Goal: Task Accomplishment & Management: Manage account settings

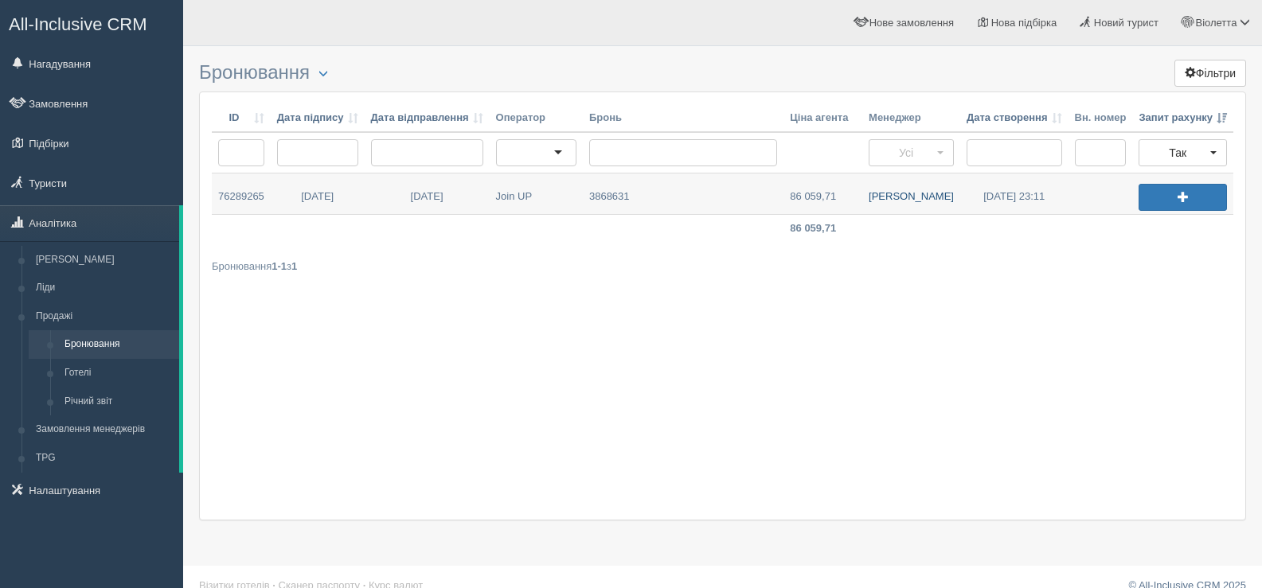
click at [909, 196] on link "Еліна А." at bounding box center [911, 194] width 98 height 41
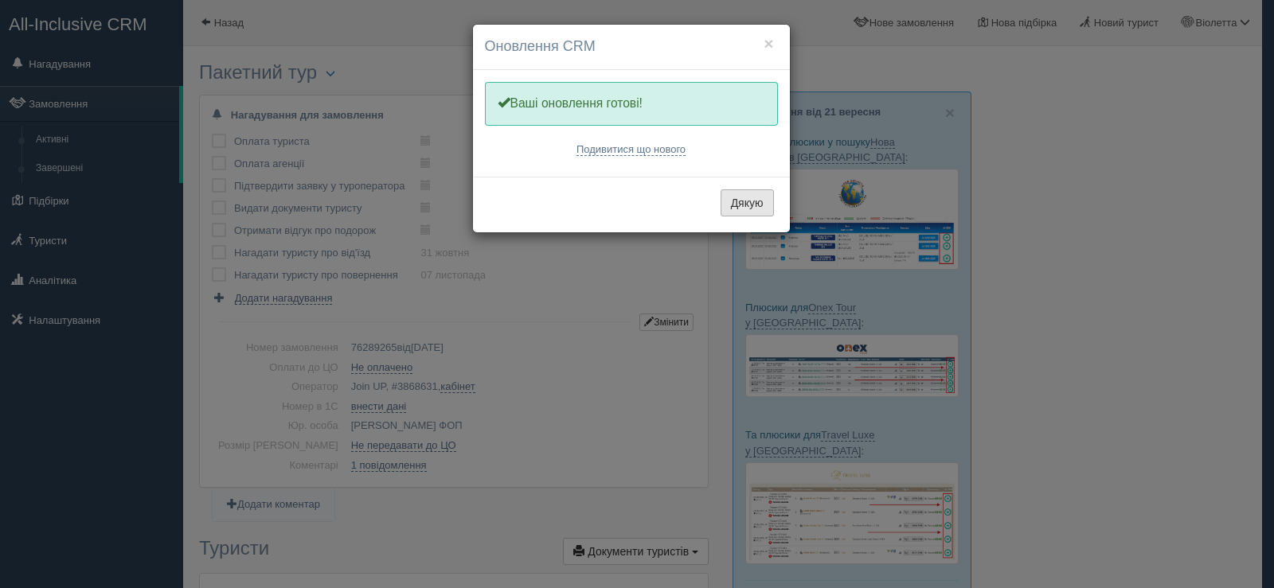
click at [745, 202] on button "Дякую" at bounding box center [747, 202] width 53 height 27
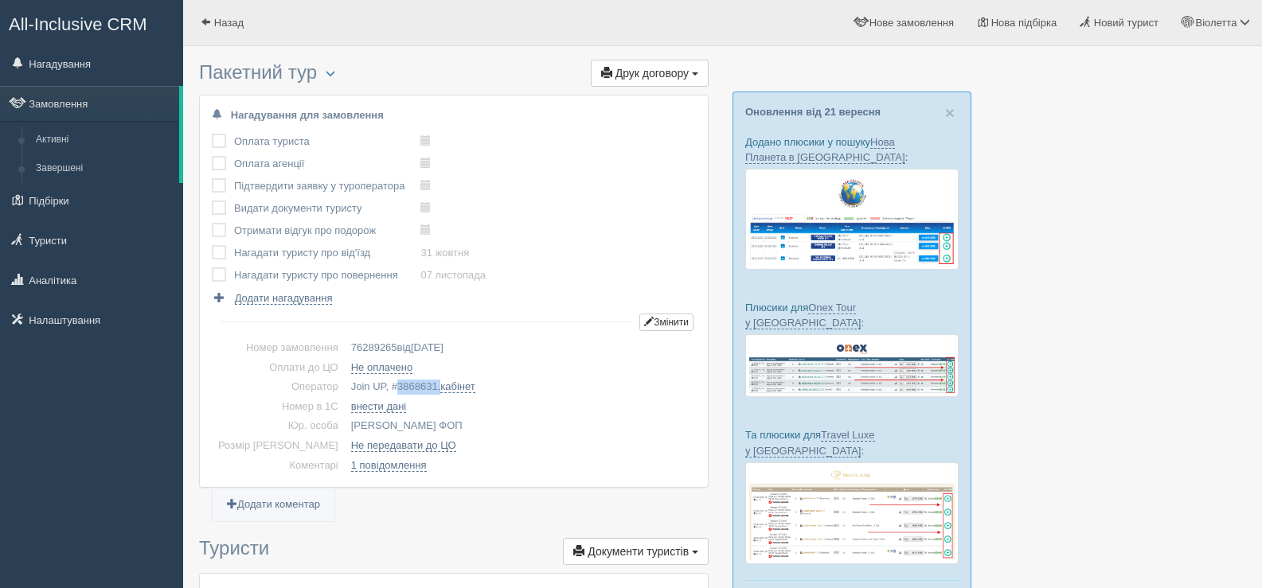
drag, startPoint x: 369, startPoint y: 385, endPoint x: 412, endPoint y: 389, distance: 43.9
click at [412, 389] on td "Join UP, # 3868631 , кабінет" at bounding box center [520, 387] width 351 height 20
copy td "3868631 ,"
click at [202, 21] on span at bounding box center [206, 22] width 10 height 10
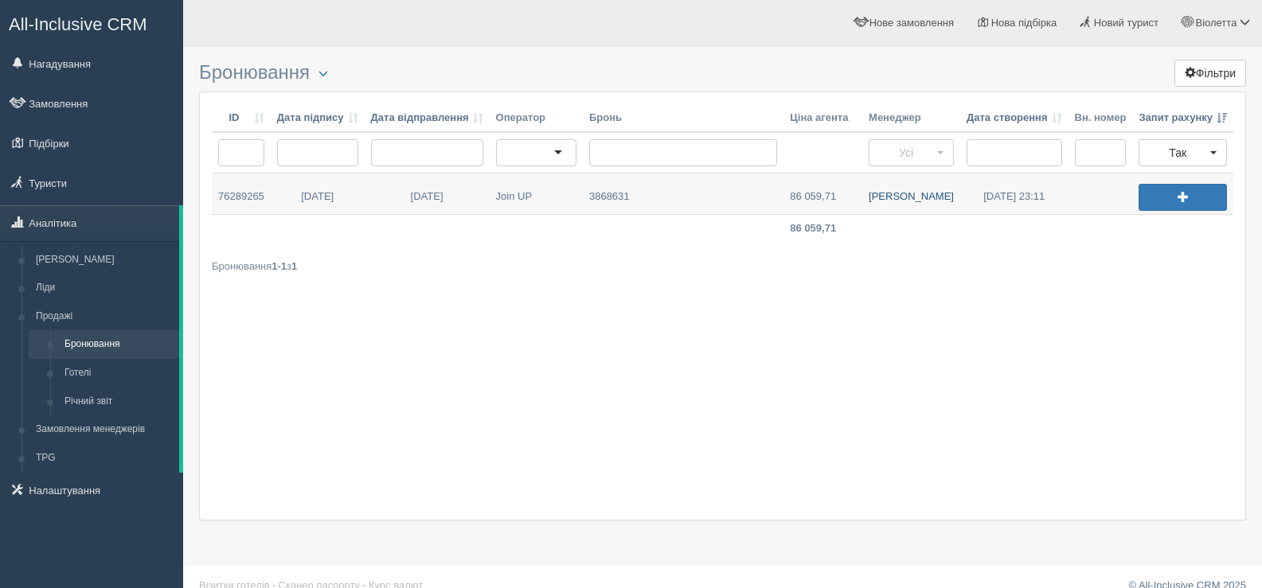
click at [911, 199] on link "Еліна А." at bounding box center [911, 194] width 98 height 41
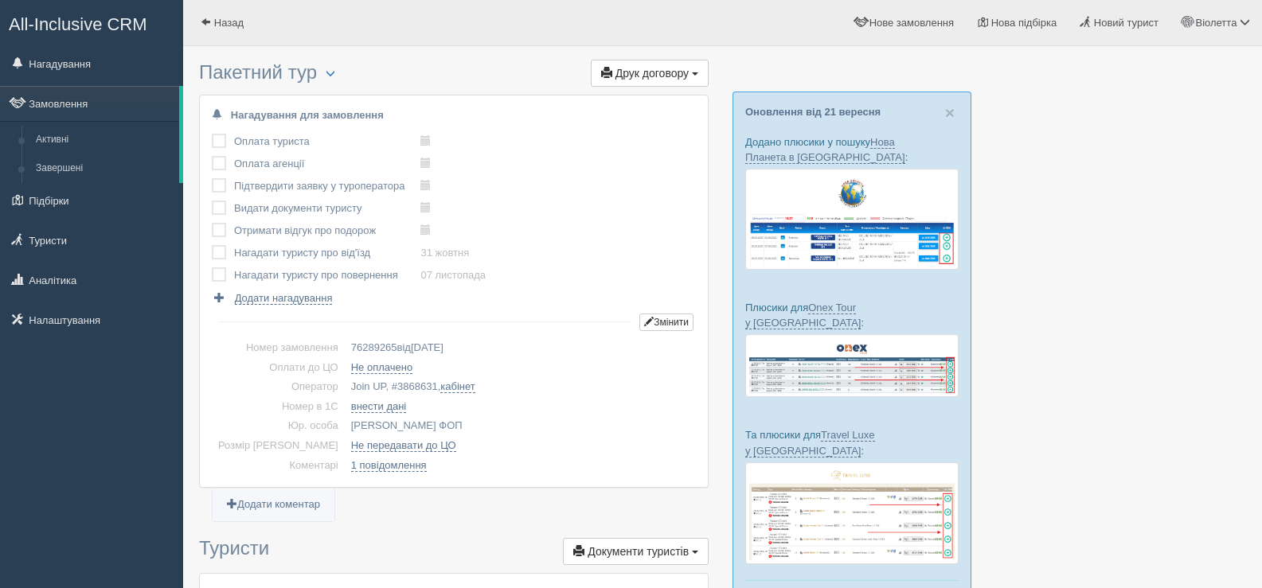
click at [334, 73] on span "button" at bounding box center [331, 73] width 10 height 10
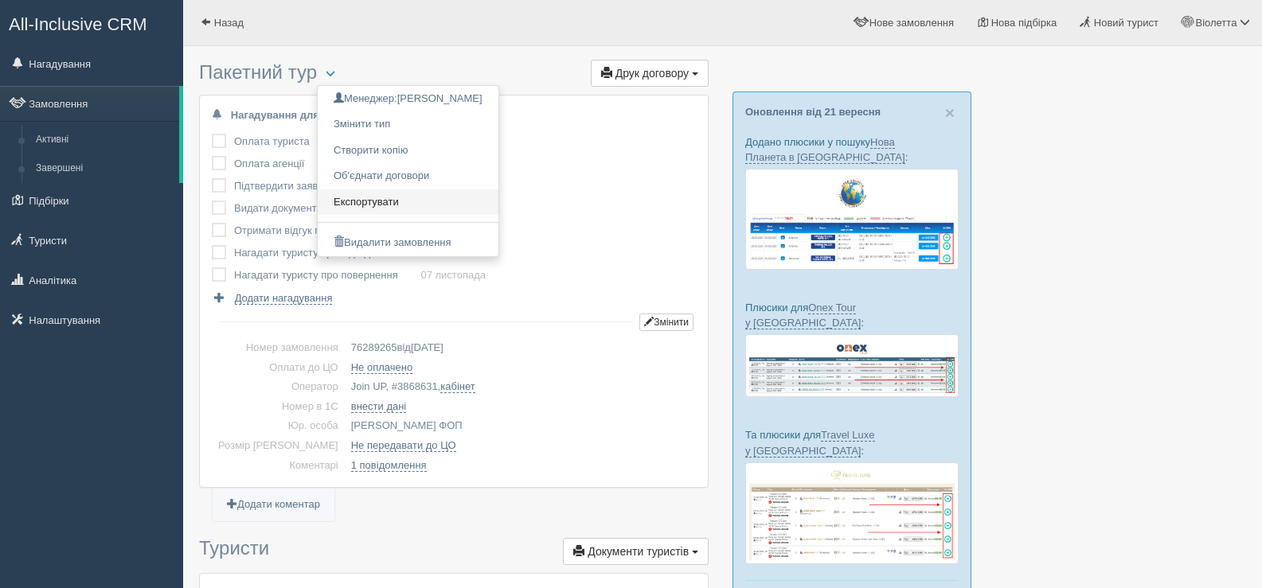
click at [374, 201] on link "Експортувати" at bounding box center [408, 202] width 181 height 26
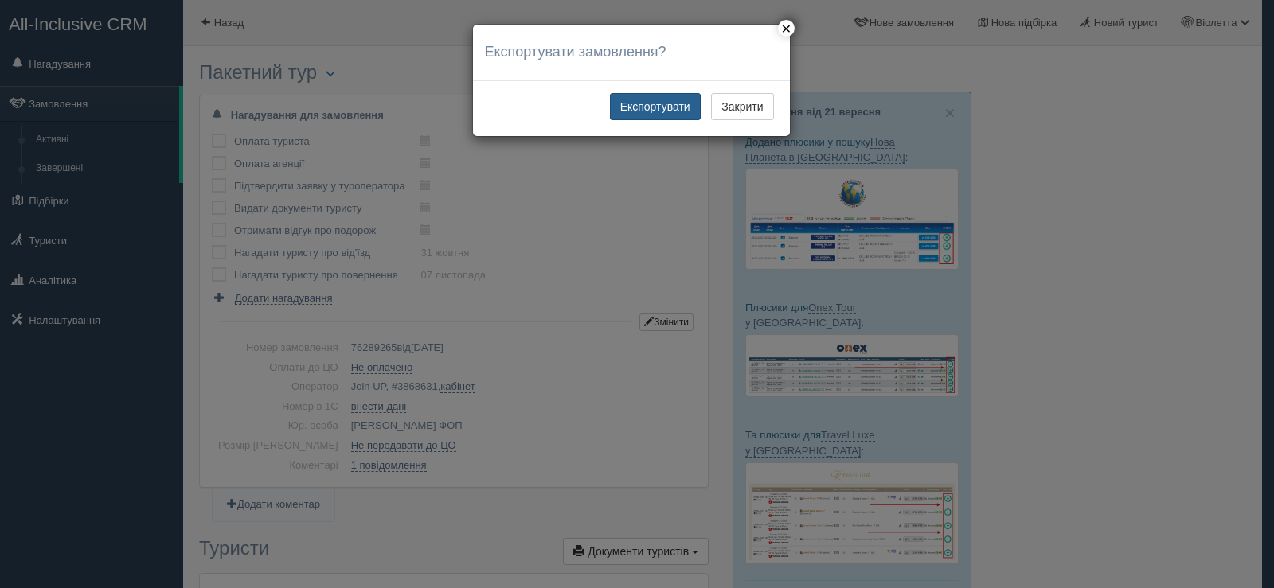
click at [656, 101] on button "Експортувати" at bounding box center [655, 106] width 91 height 27
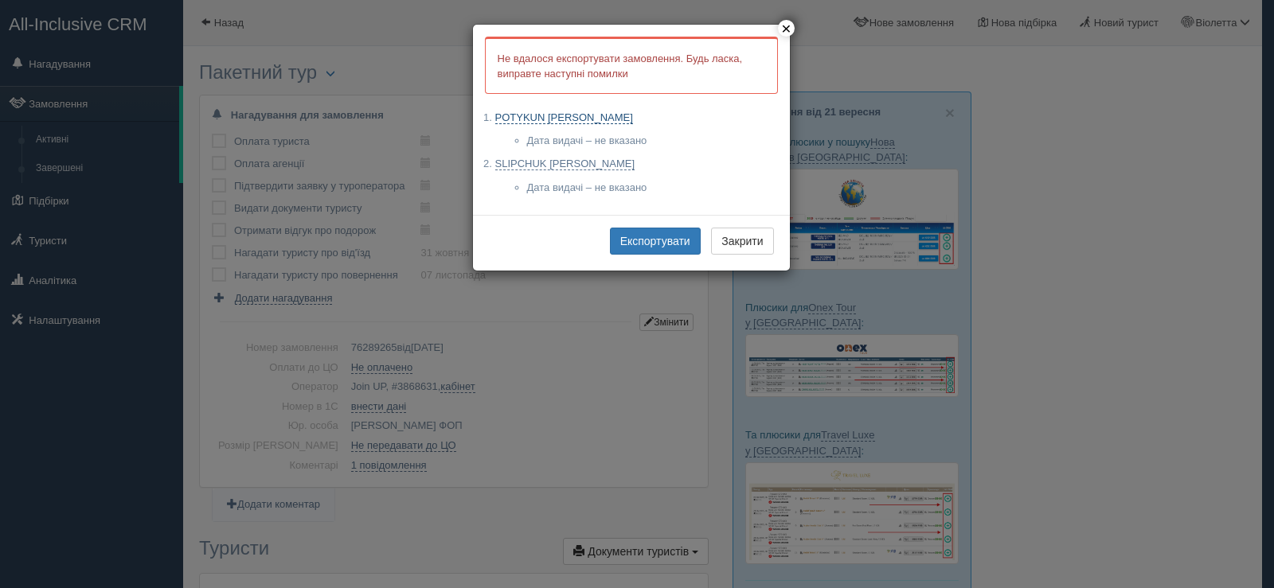
click at [544, 118] on link "POTYKUN YANA" at bounding box center [564, 117] width 138 height 13
click at [579, 162] on link "SLIPCHUK MARYNA" at bounding box center [565, 164] width 140 height 13
click at [638, 243] on button "Експортувати" at bounding box center [655, 241] width 91 height 27
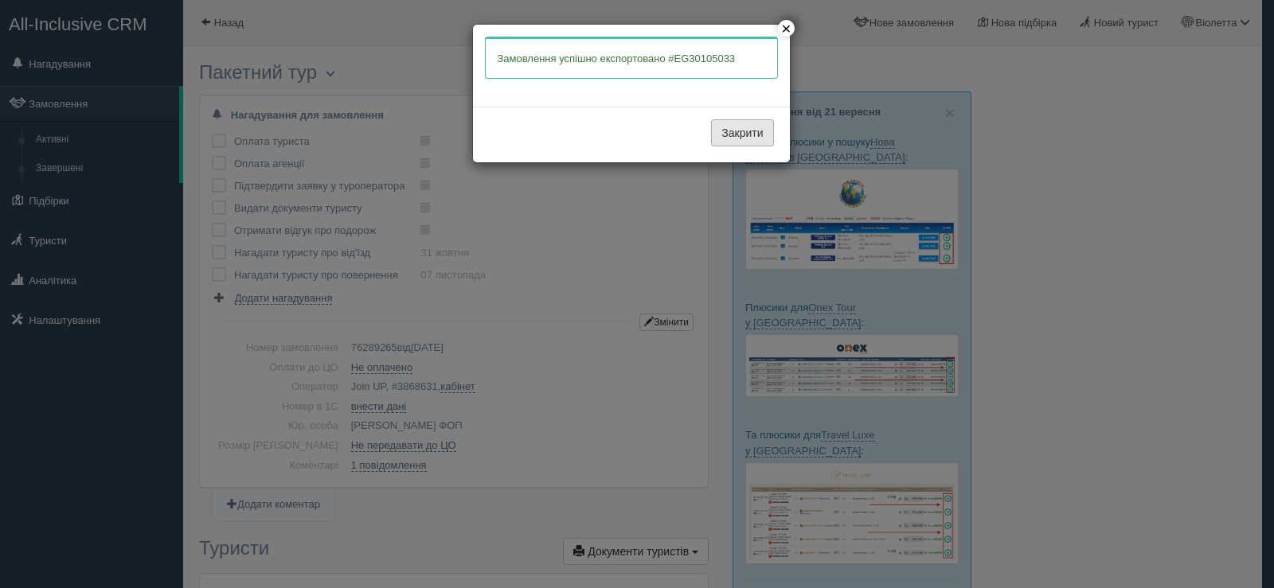
click at [753, 126] on button "Закрити" at bounding box center [742, 132] width 62 height 27
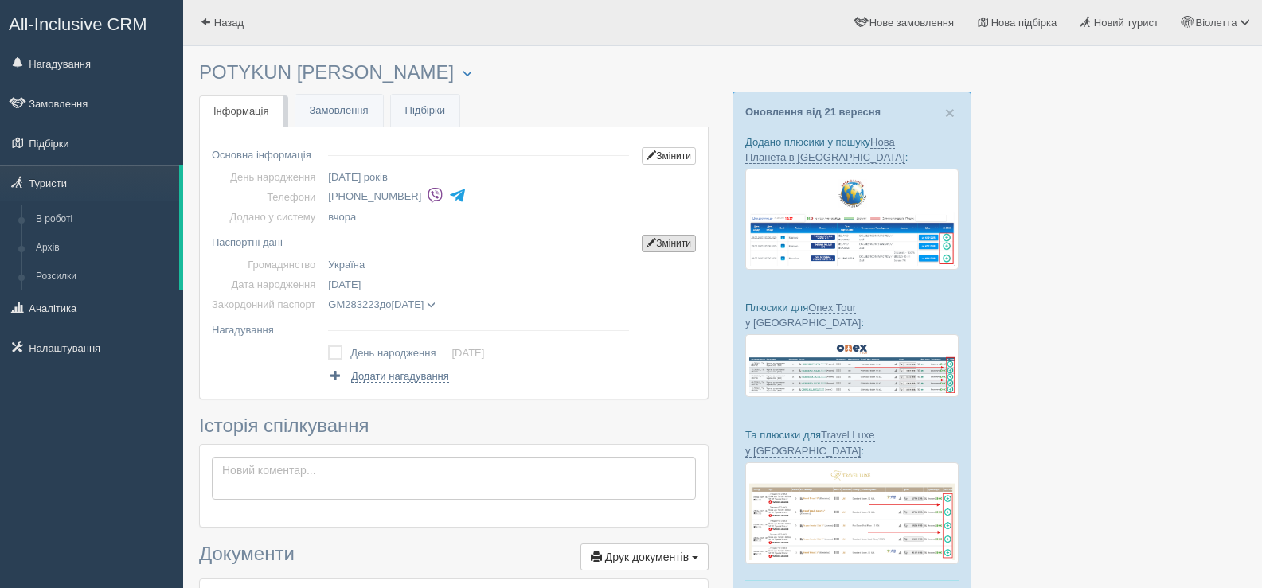
click at [671, 236] on link "Змінити" at bounding box center [669, 244] width 54 height 18
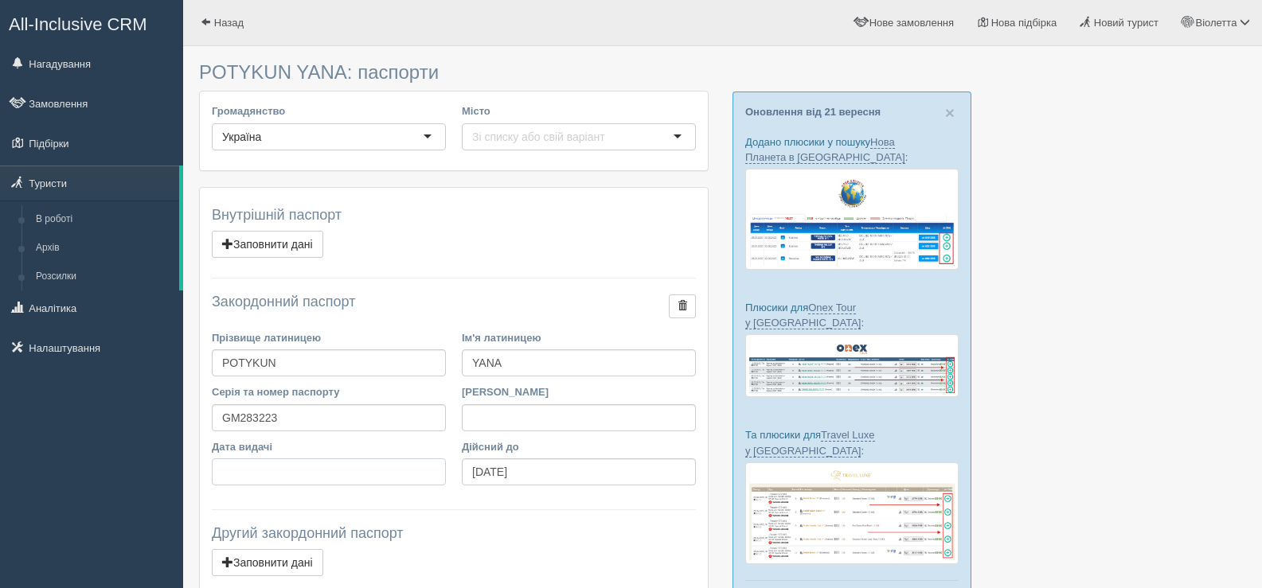
click at [249, 468] on input "Дата видачі" at bounding box center [329, 472] width 234 height 27
type input "[DATE]"
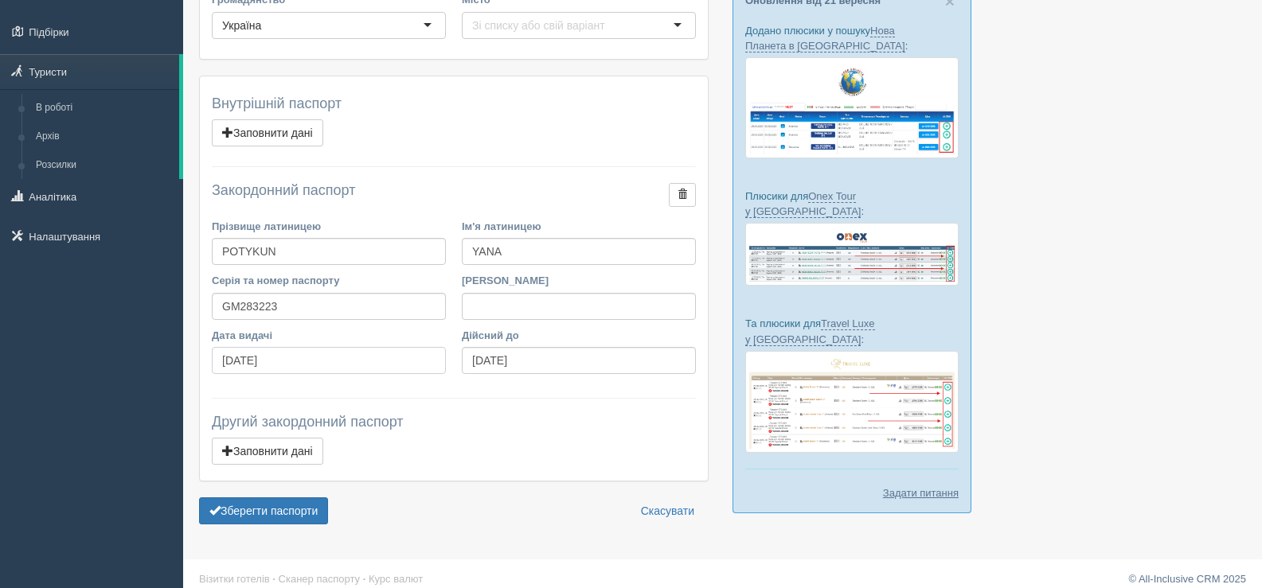
scroll to position [124, 0]
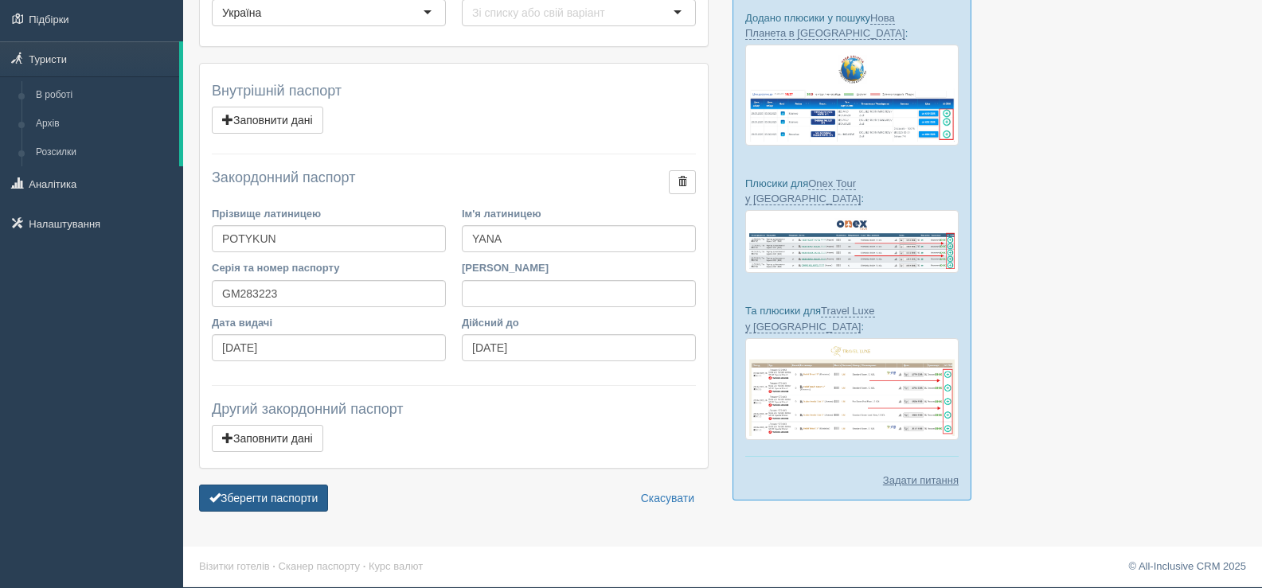
click at [274, 499] on button "Зберегти паспорти" at bounding box center [263, 498] width 129 height 27
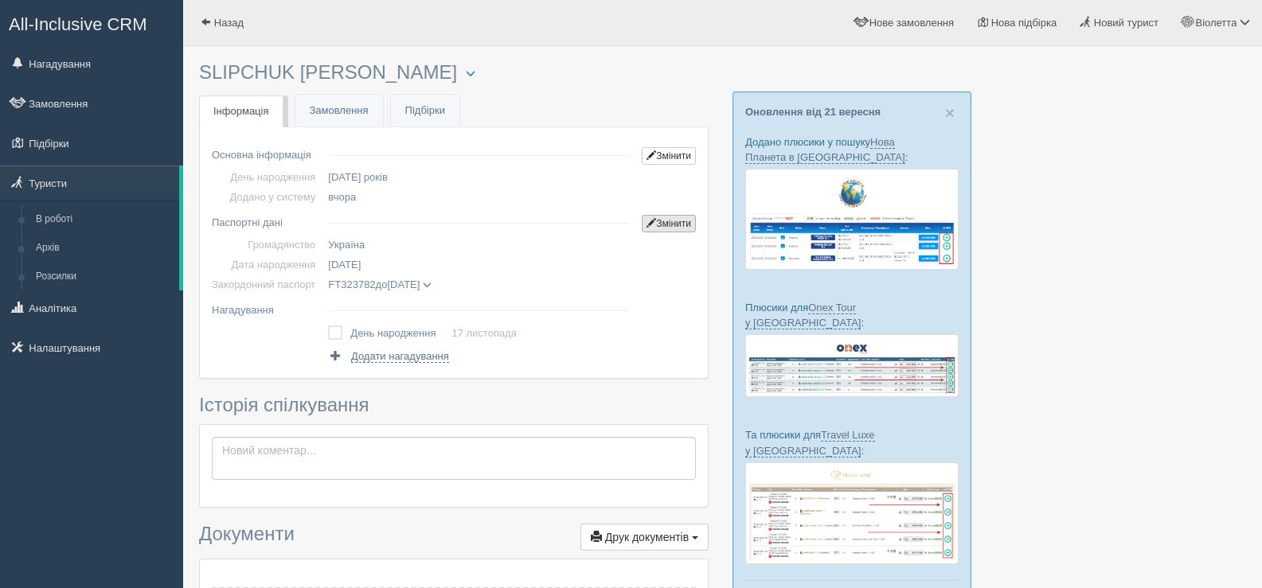
click at [682, 221] on link "Змінити" at bounding box center [669, 224] width 54 height 18
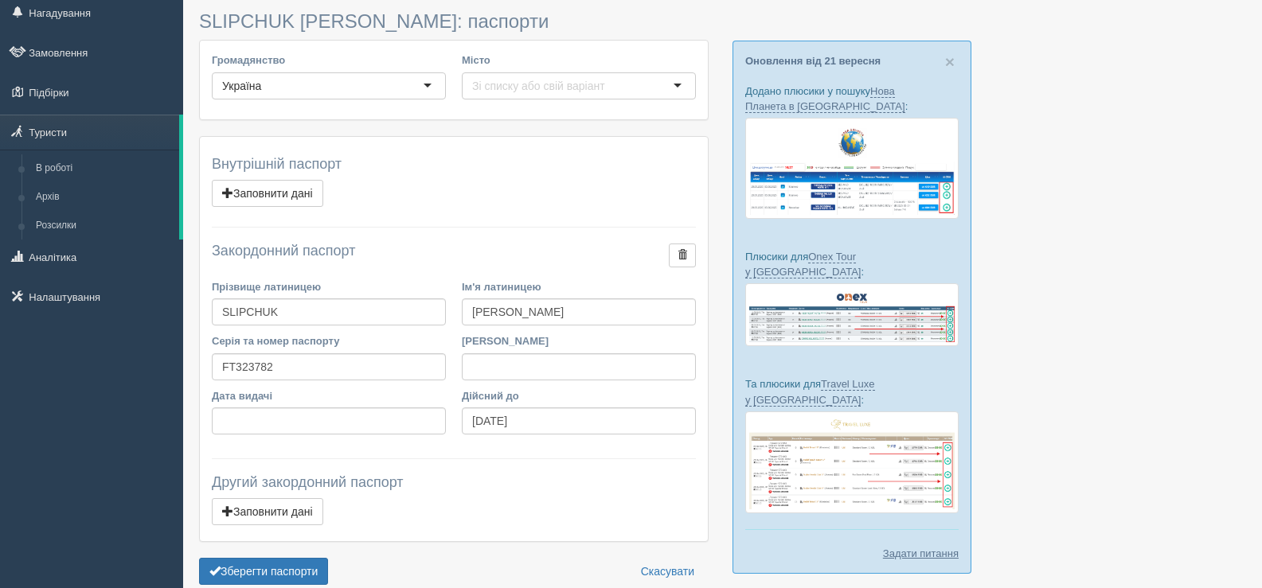
scroll to position [80, 0]
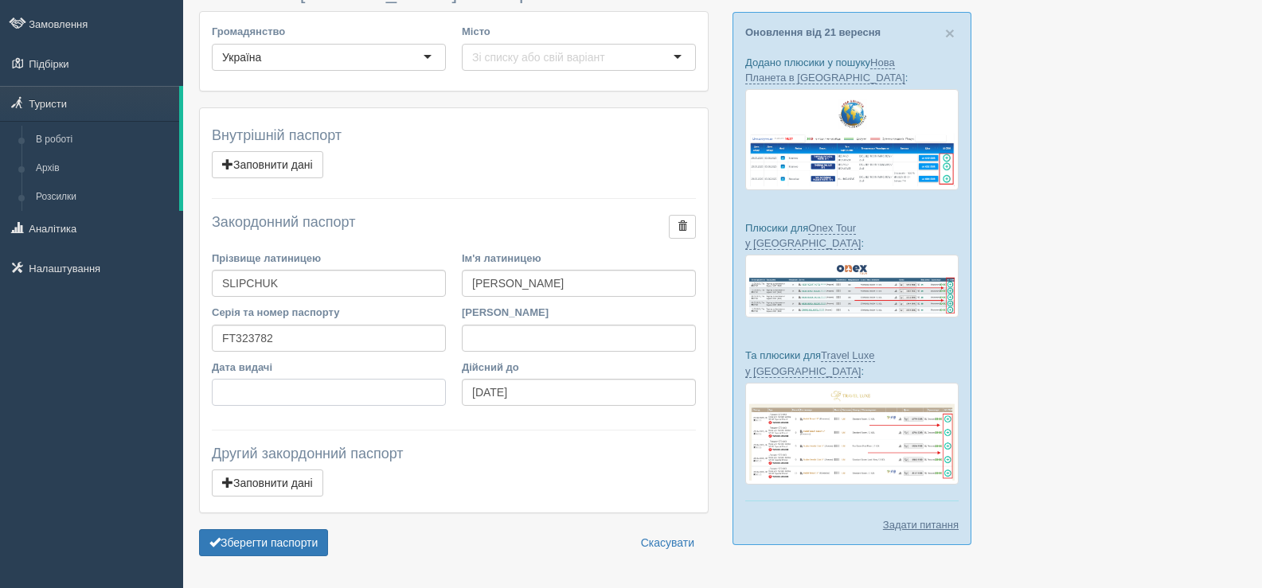
click at [235, 393] on input "Дата видачі" at bounding box center [329, 392] width 234 height 27
type input "[DATE]"
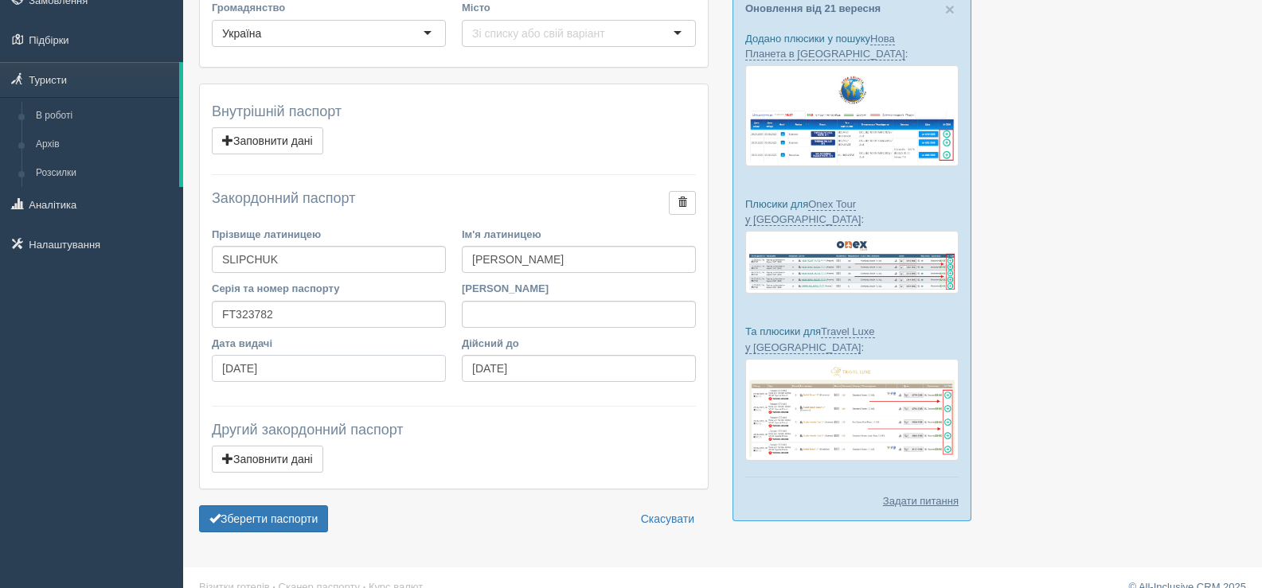
scroll to position [124, 0]
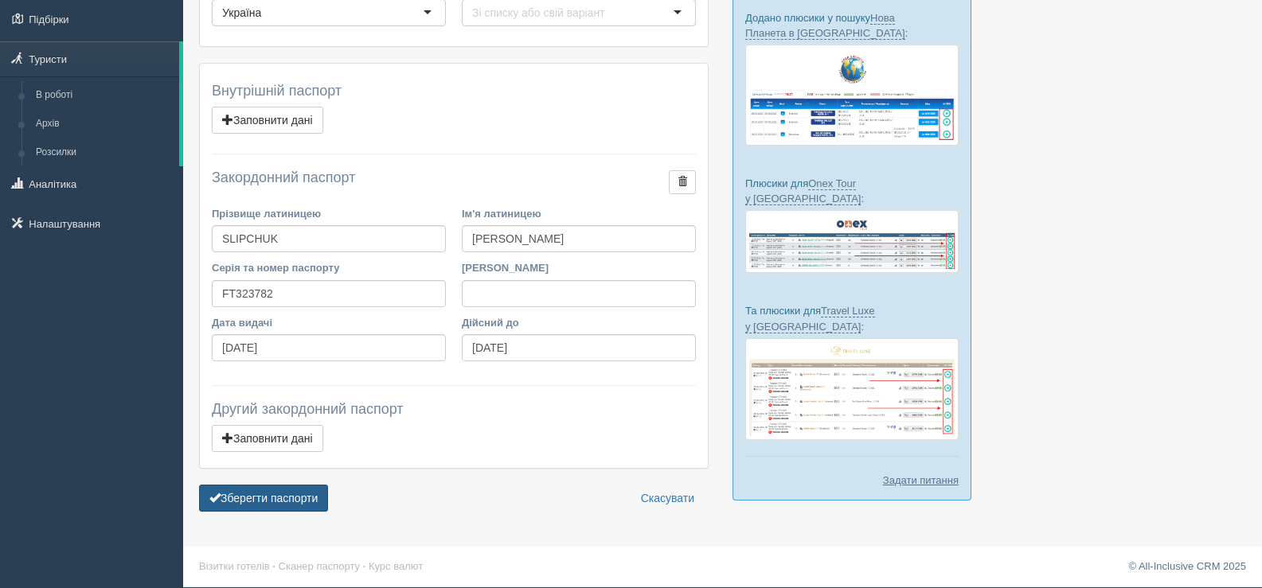
click at [258, 494] on button "Зберегти паспорти" at bounding box center [263, 498] width 129 height 27
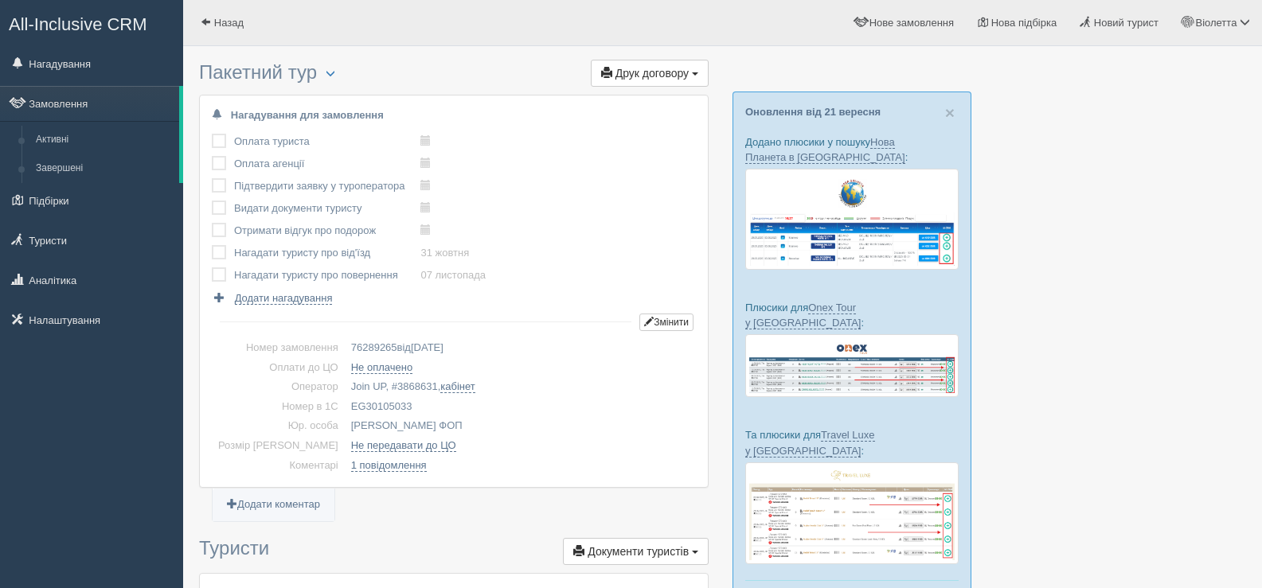
drag, startPoint x: 385, startPoint y: 401, endPoint x: 325, endPoint y: 406, distance: 59.9
click at [345, 406] on td "EG30105033" at bounding box center [520, 407] width 351 height 20
copy td "EG30105033"
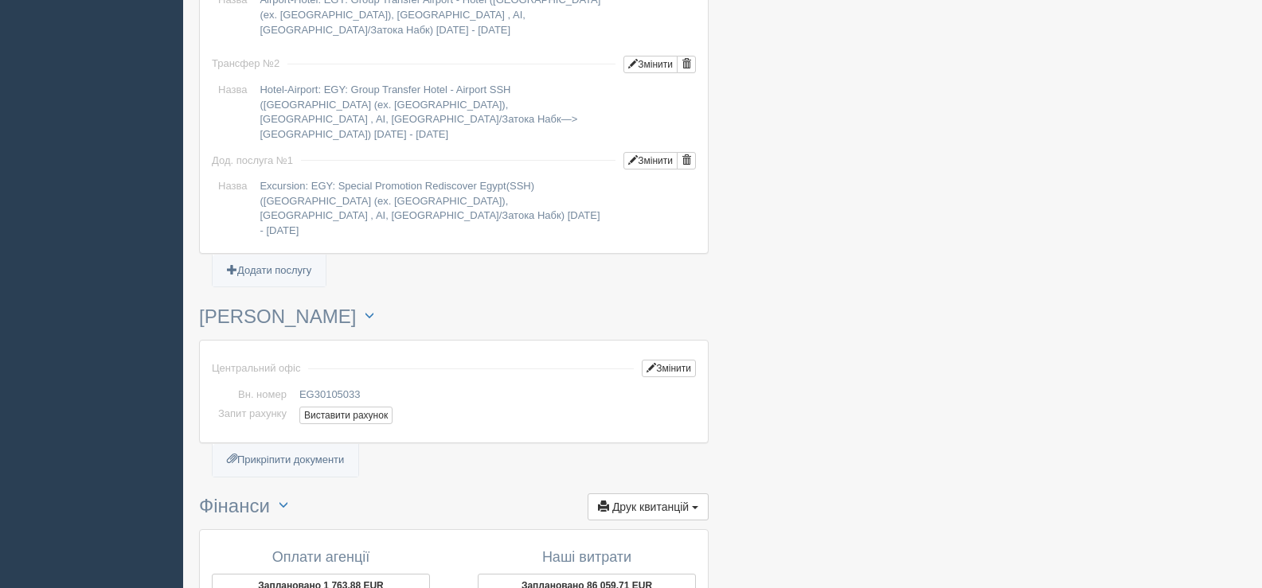
scroll to position [1592, 0]
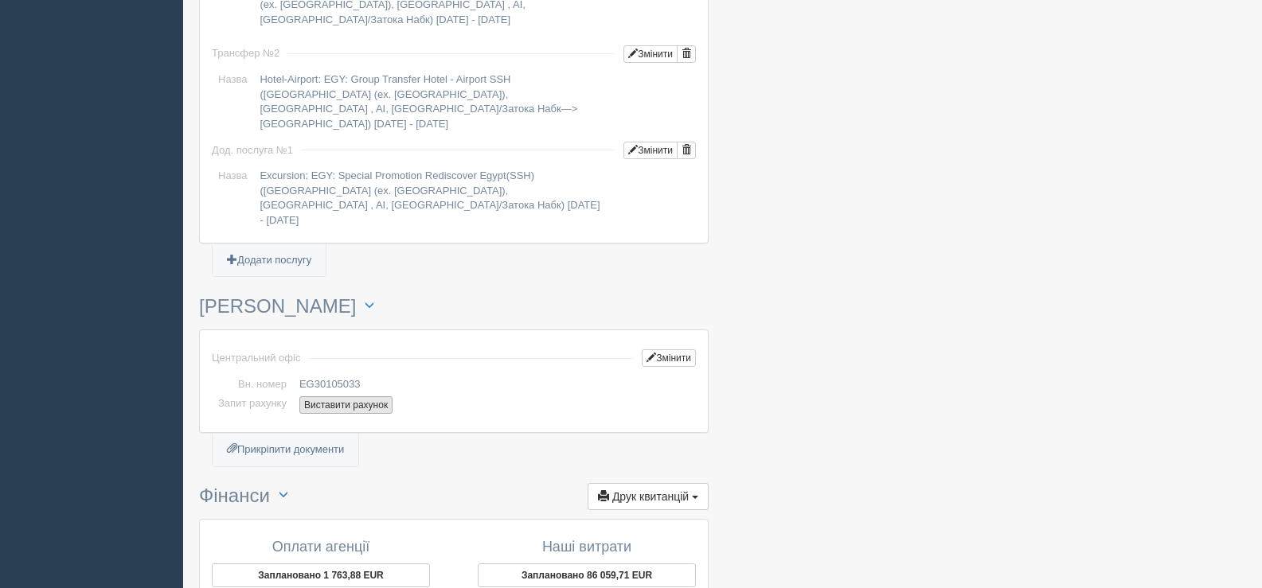
click at [342, 397] on button "Виставити рахунок" at bounding box center [345, 406] width 93 height 18
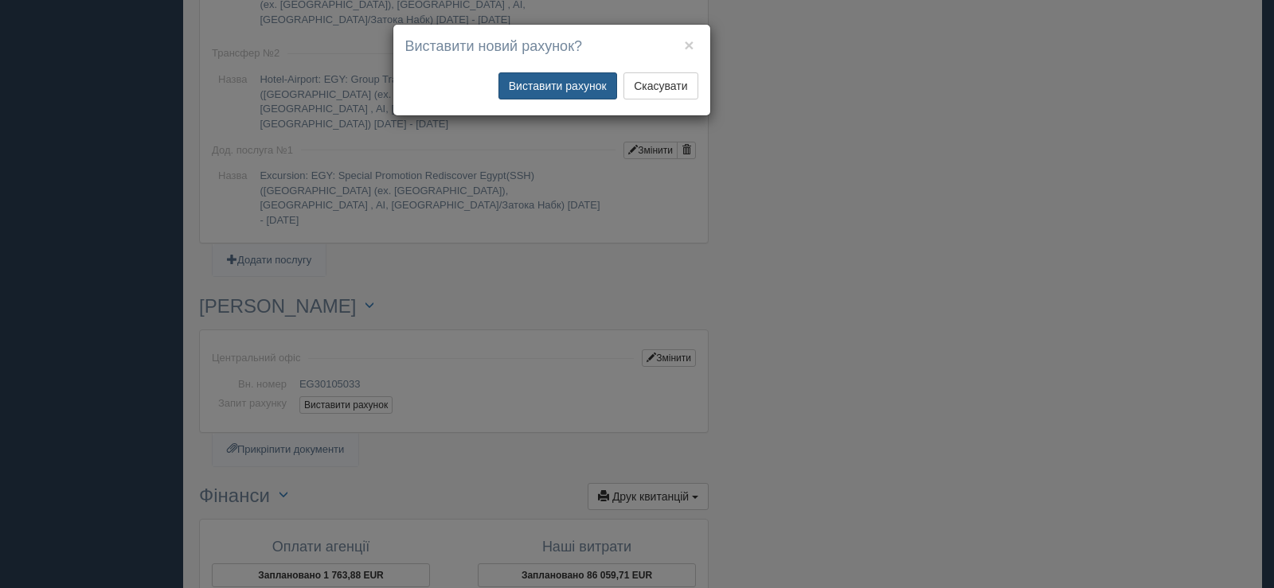
click at [569, 82] on button "Виставити рахунок" at bounding box center [557, 85] width 119 height 27
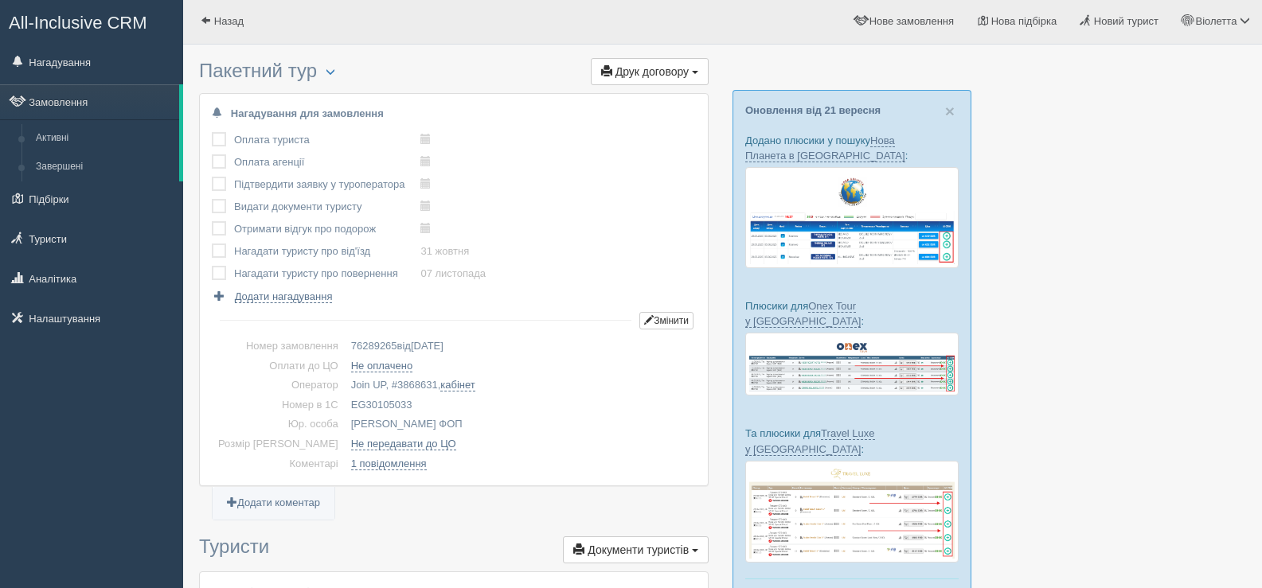
scroll to position [0, 0]
click at [201, 21] on span at bounding box center [206, 22] width 10 height 10
